Goal: Information Seeking & Learning: Find specific fact

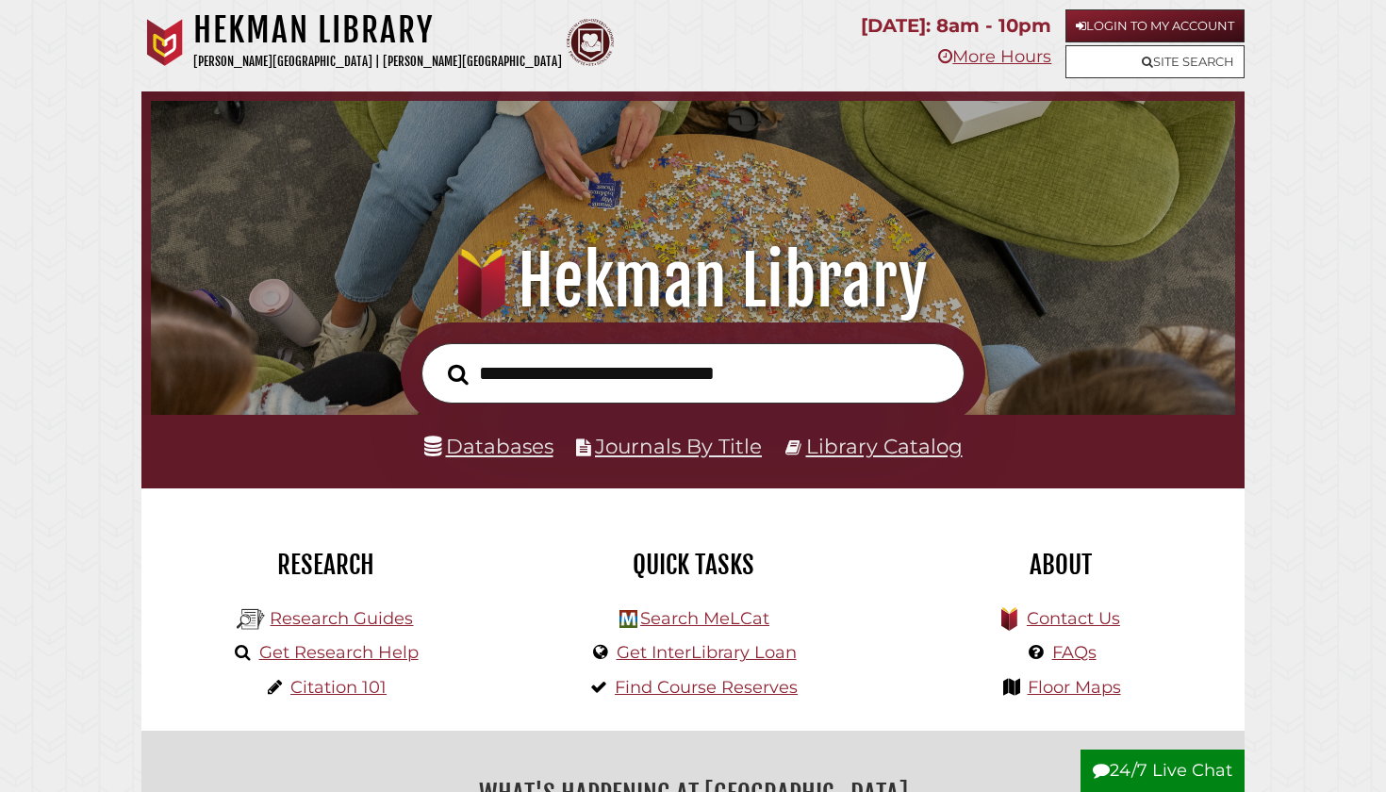
scroll to position [358, 1075]
click at [538, 443] on link "Databases" at bounding box center [488, 446] width 129 height 25
click at [704, 373] on input "text" at bounding box center [693, 373] width 543 height 61
type input "*"
type input "**********"
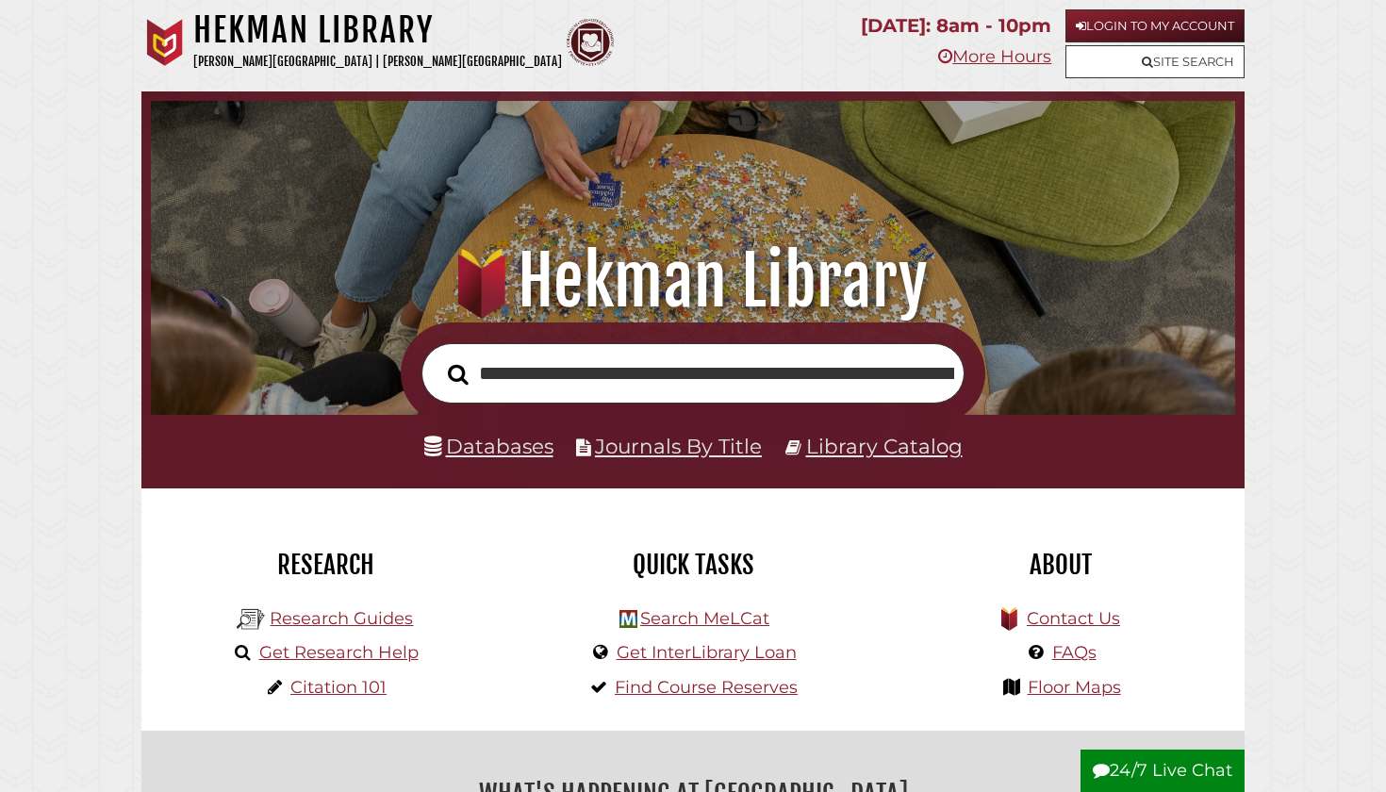
click at [457, 373] on button "Search" at bounding box center [459, 374] width 40 height 32
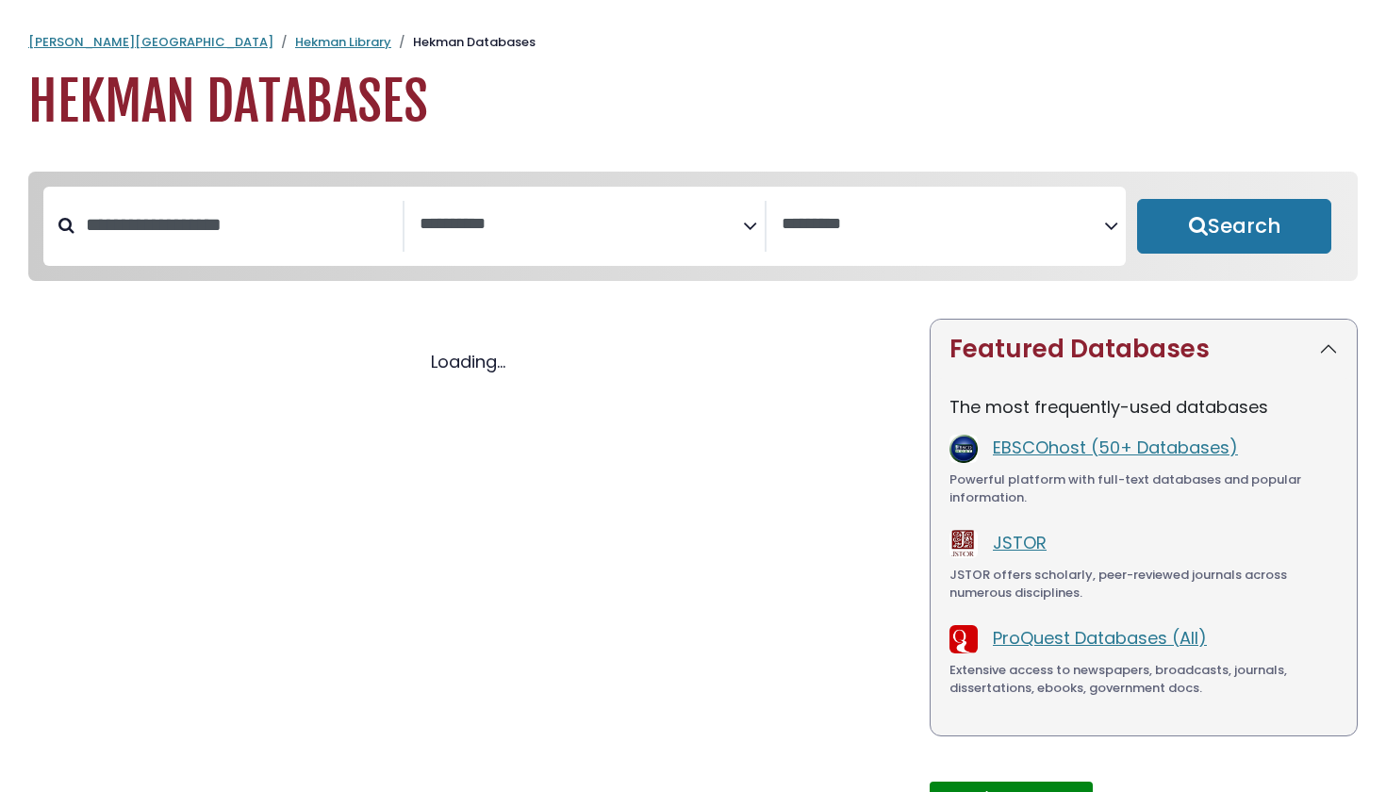
select select "Database Subject Filter"
select select "Database Vendors Filter"
select select "Database Subject Filter"
select select "Database Vendors Filter"
